Goal: Task Accomplishment & Management: Manage account settings

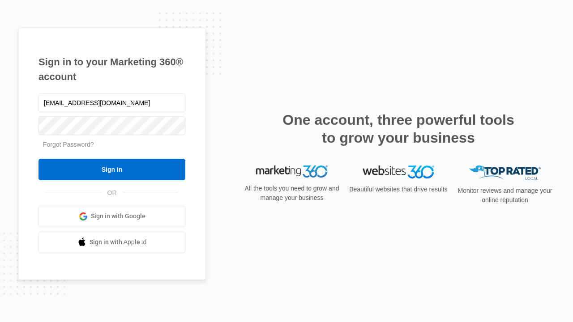
type input "dankie614@gmail.com"
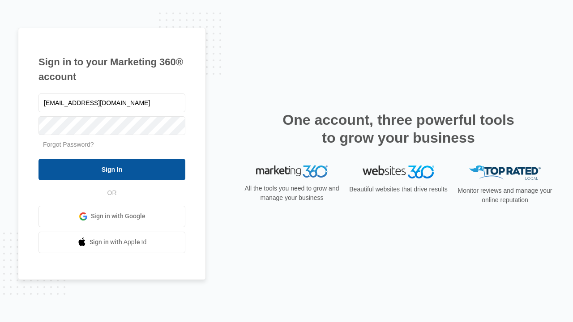
click at [112, 169] on input "Sign In" at bounding box center [112, 169] width 147 height 21
